Goal: Information Seeking & Learning: Learn about a topic

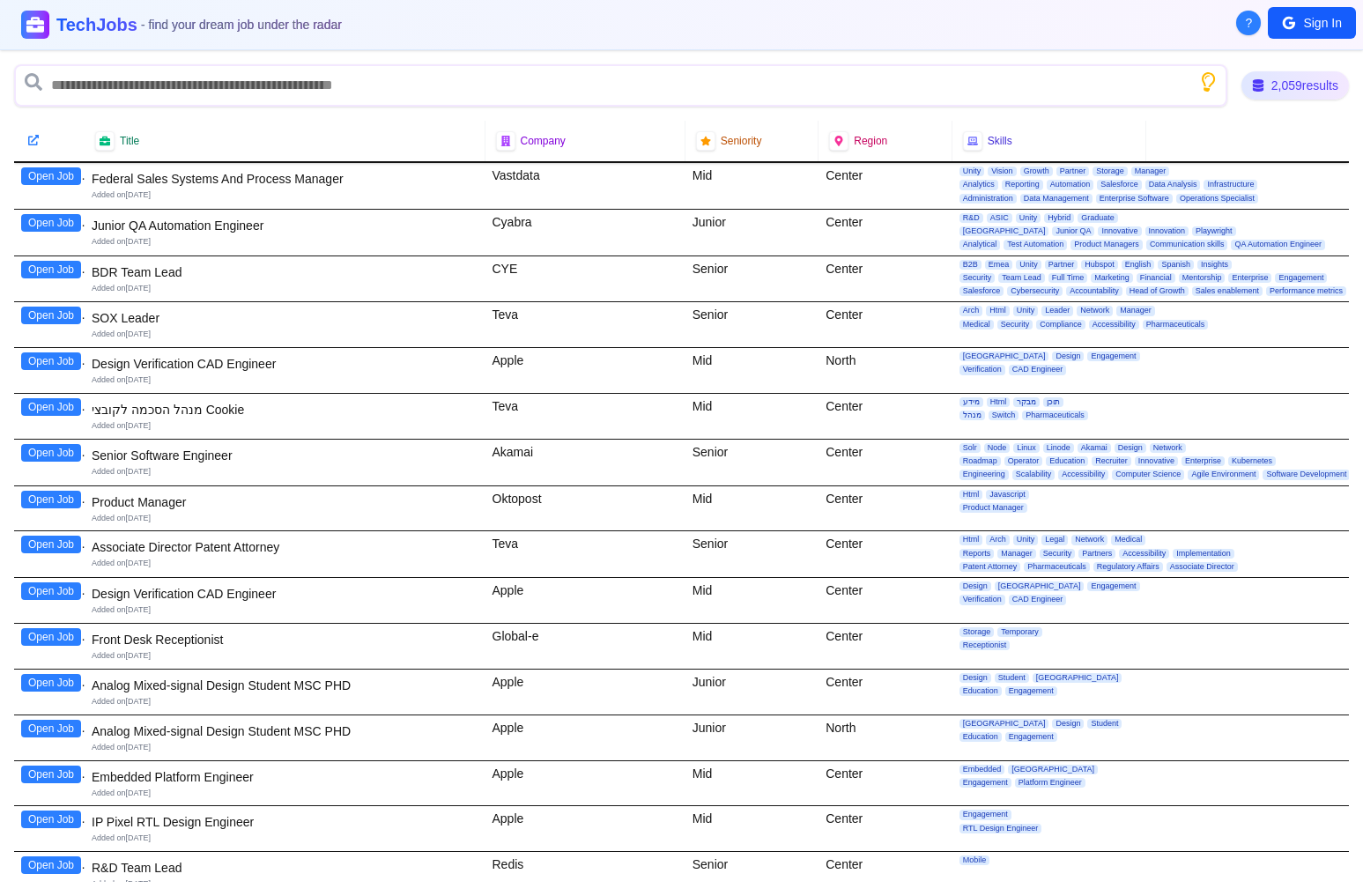
click at [1205, 78] on icon "Show search tips" at bounding box center [1207, 81] width 22 height 22
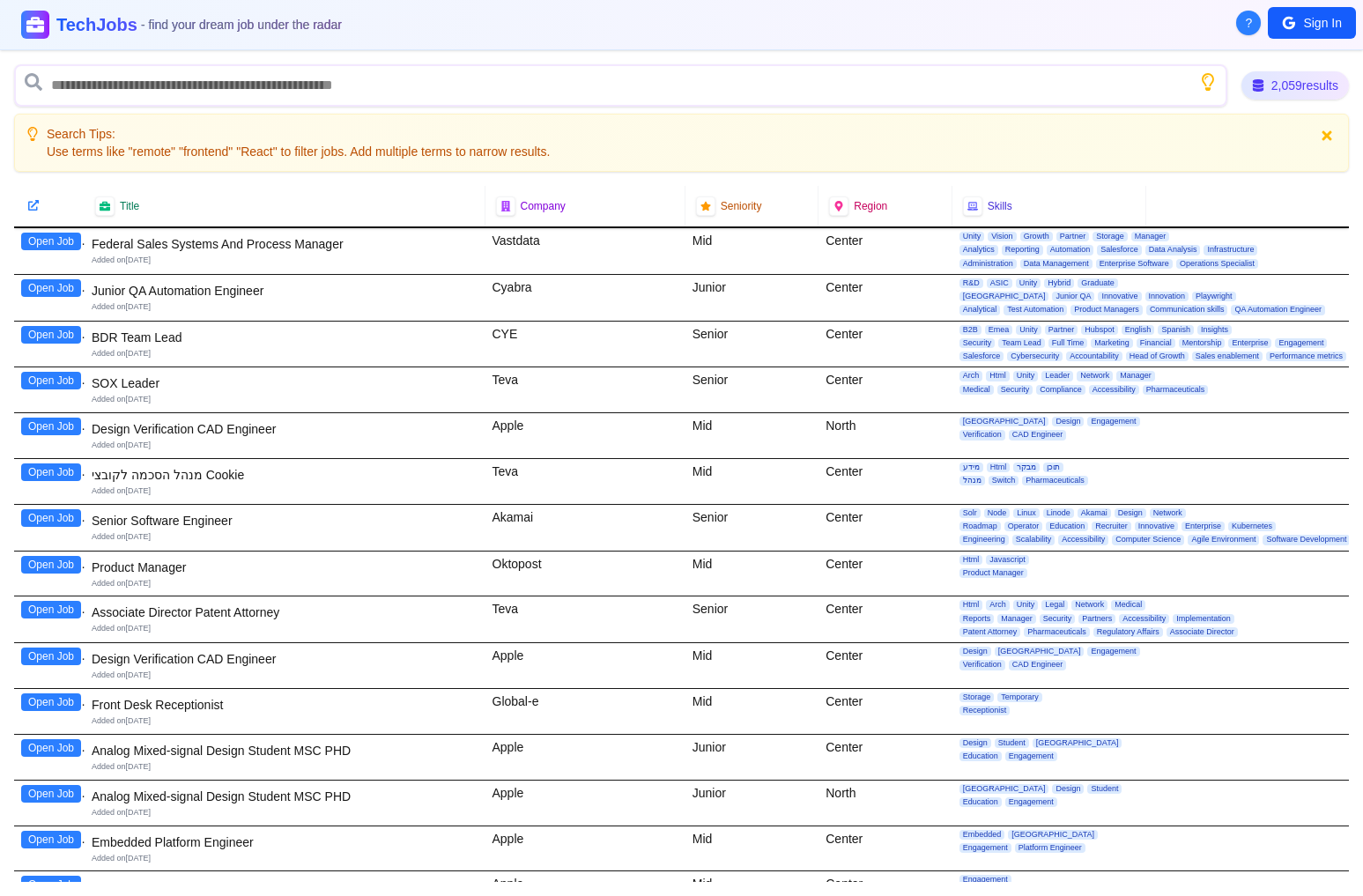
click at [1326, 134] on icon at bounding box center [1327, 136] width 10 height 10
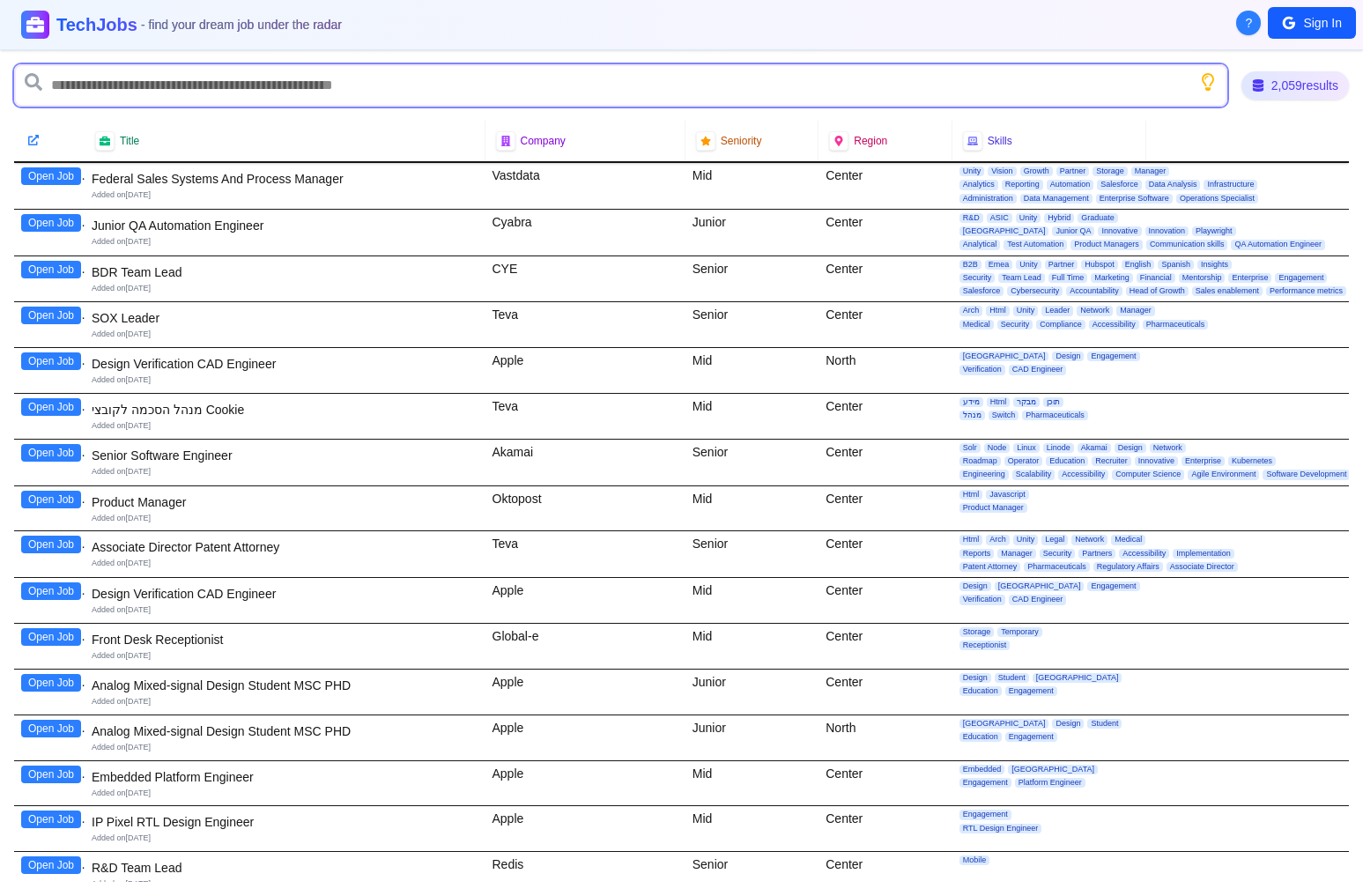
click at [157, 74] on input "text" at bounding box center [620, 85] width 1214 height 42
type input "**"
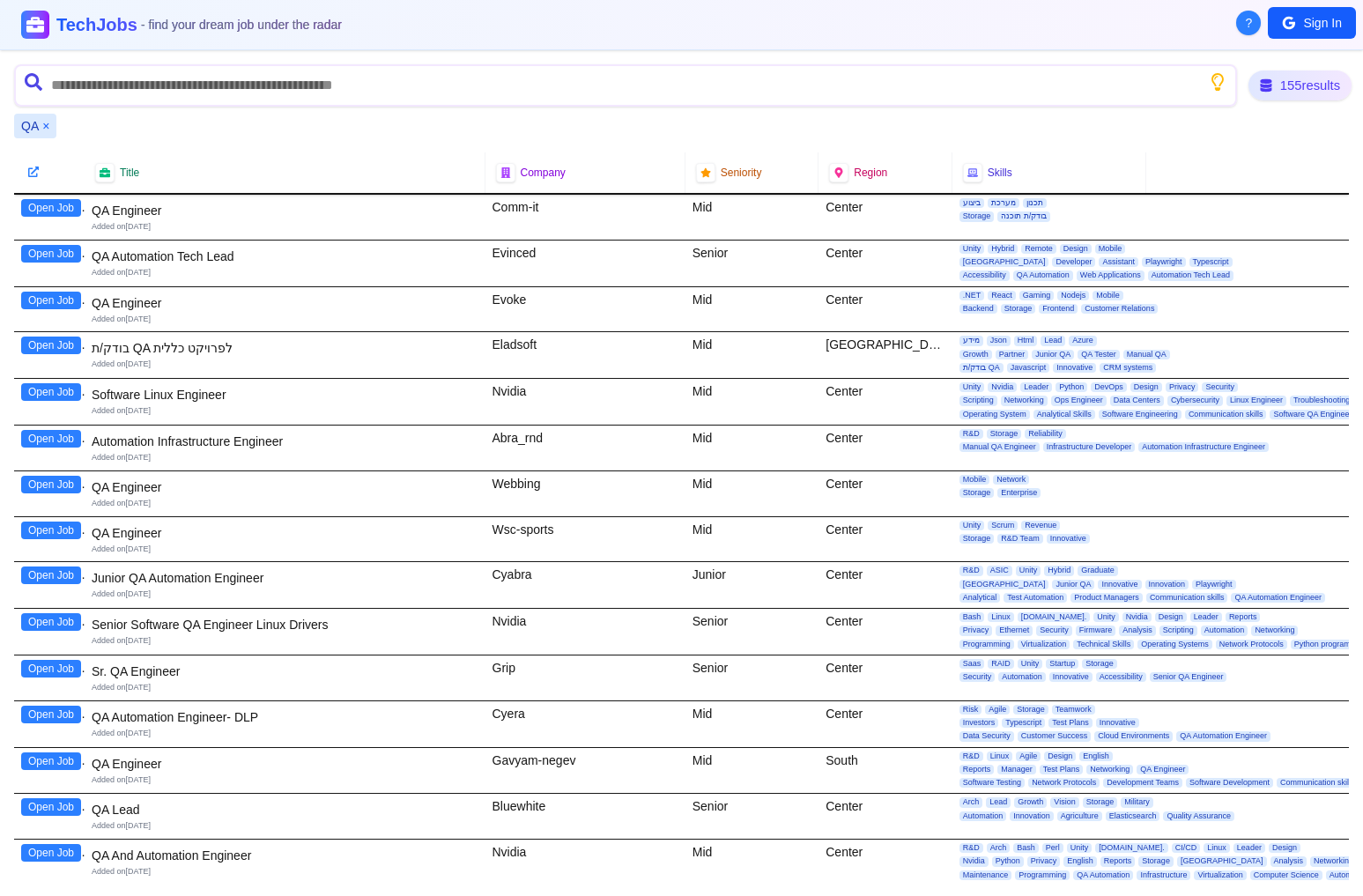
click at [1301, 95] on div "155 results" at bounding box center [1301, 85] width 103 height 30
click at [1287, 87] on div "155 results" at bounding box center [1301, 85] width 101 height 29
click at [46, 205] on button "Open Job" at bounding box center [51, 208] width 59 height 18
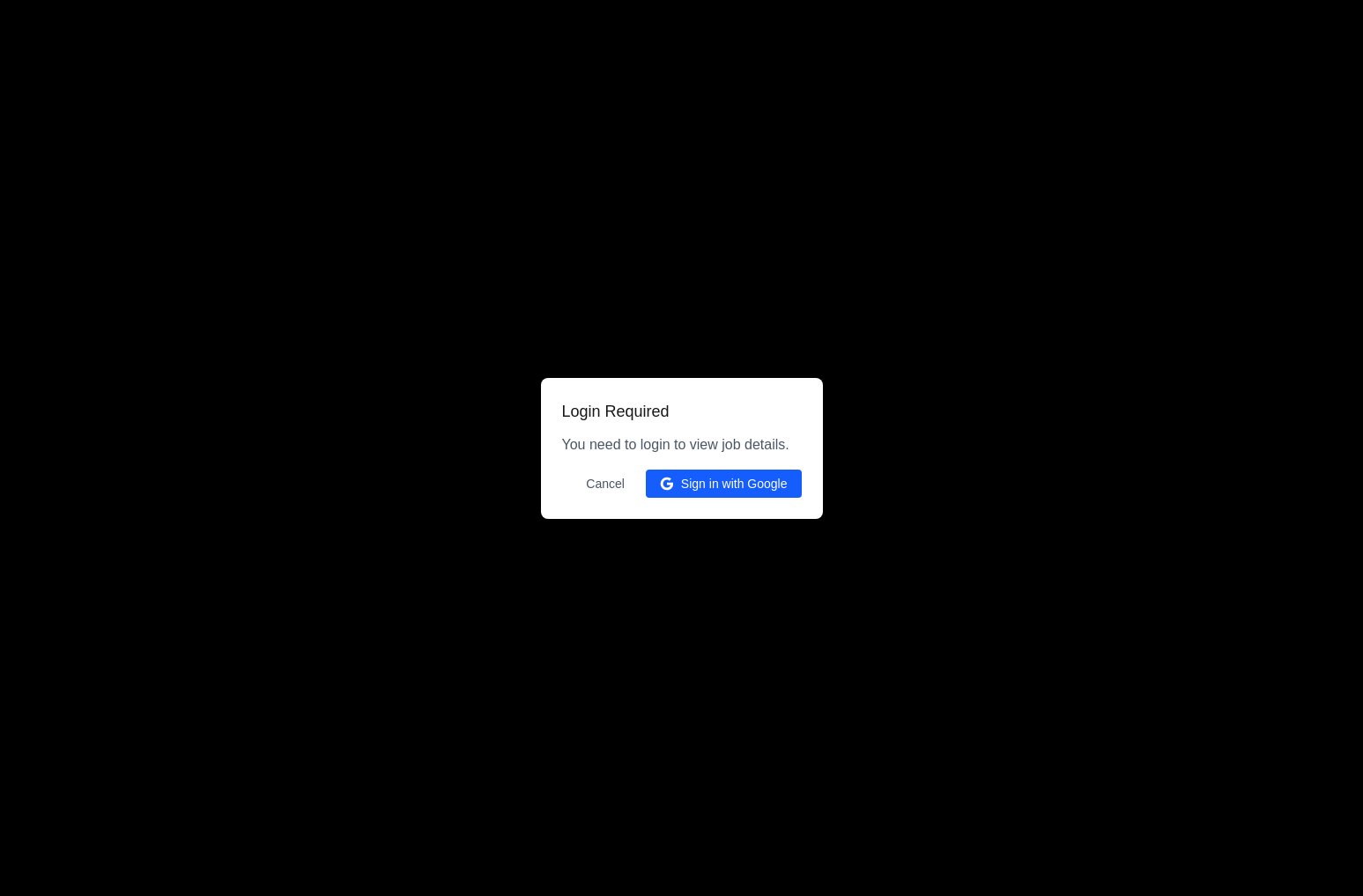
click at [603, 487] on button "Cancel" at bounding box center [604, 484] width 59 height 28
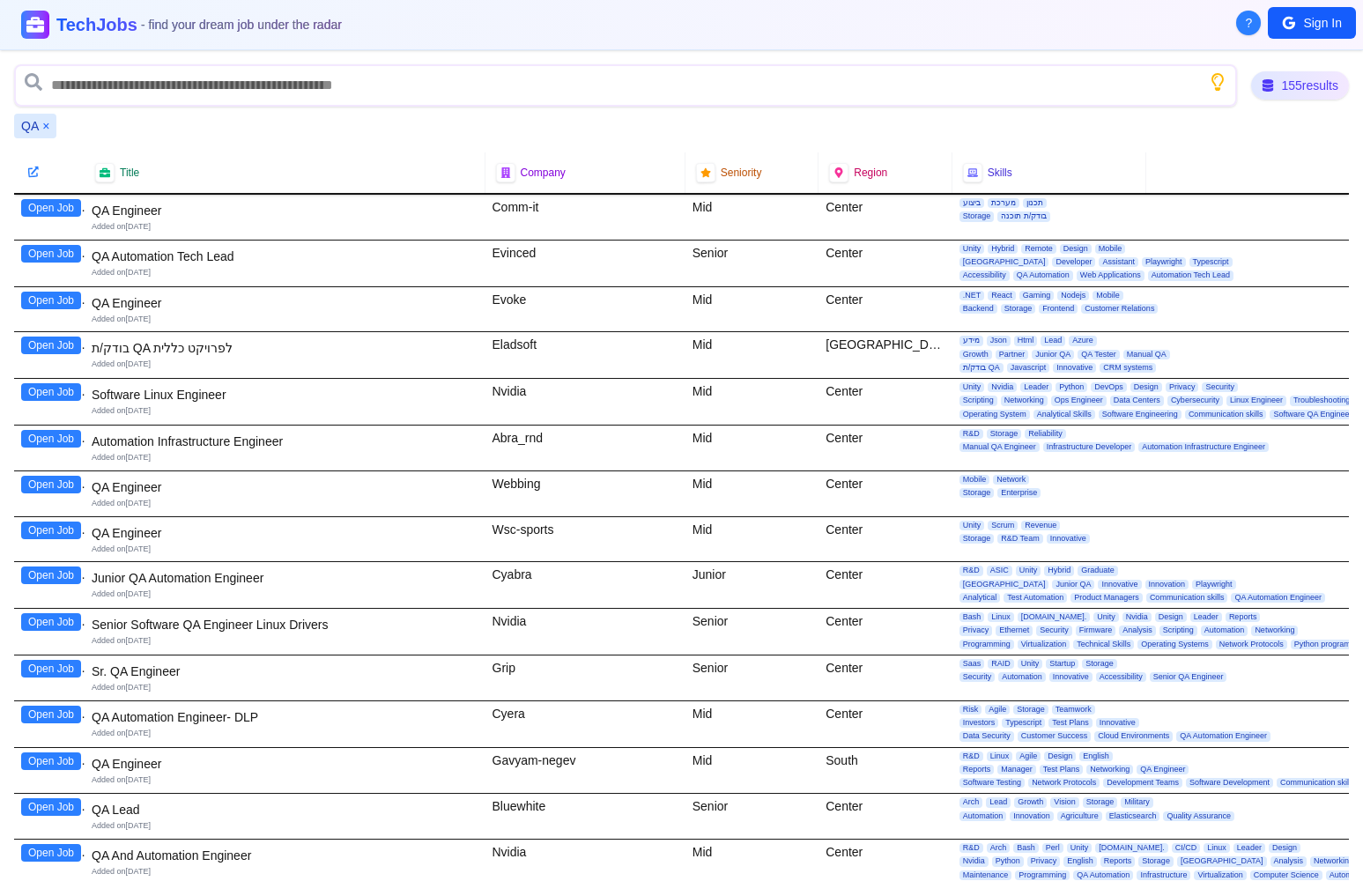
click at [40, 209] on button "Open Job" at bounding box center [51, 208] width 59 height 18
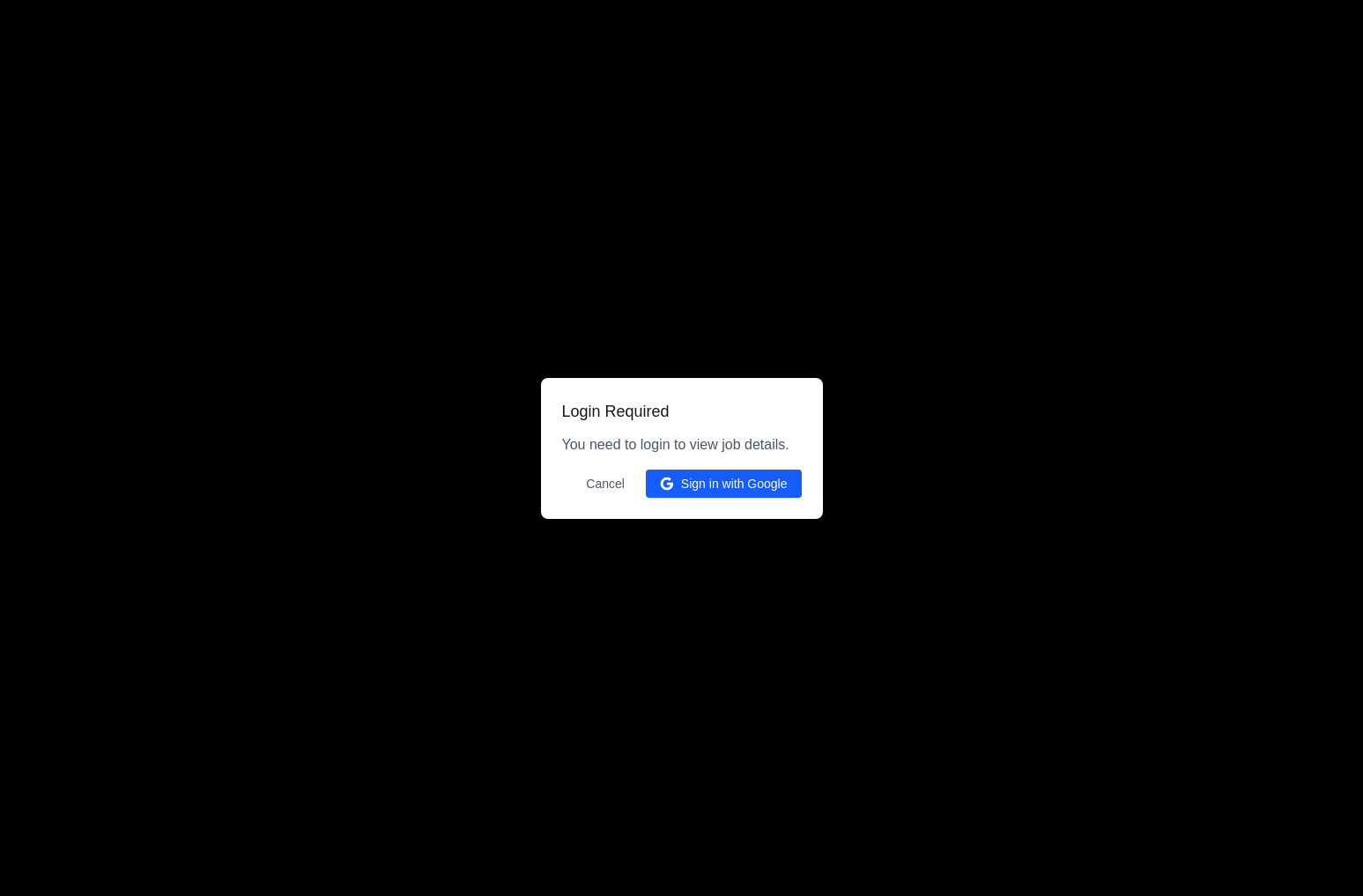
click at [612, 479] on button "Cancel" at bounding box center [604, 484] width 59 height 28
